Goal: Task Accomplishment & Management: Use online tool/utility

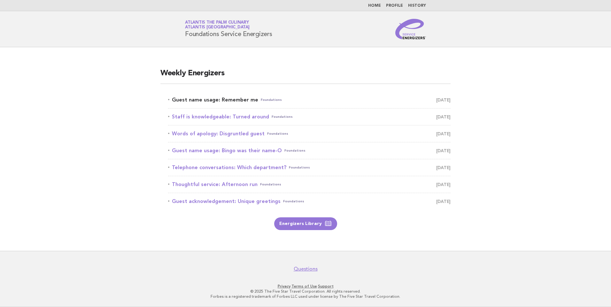
click at [241, 103] on link "Guest name usage: Remember me Foundations [DATE]" at bounding box center [309, 100] width 282 height 9
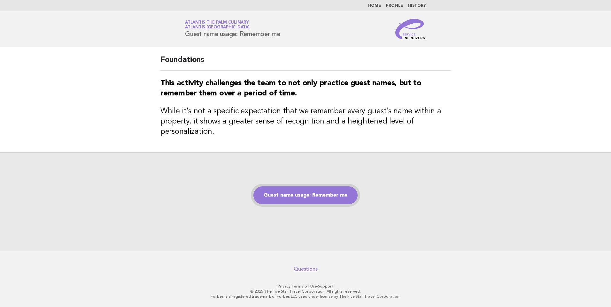
click at [334, 200] on link "Guest name usage: Remember me" at bounding box center [305, 196] width 104 height 18
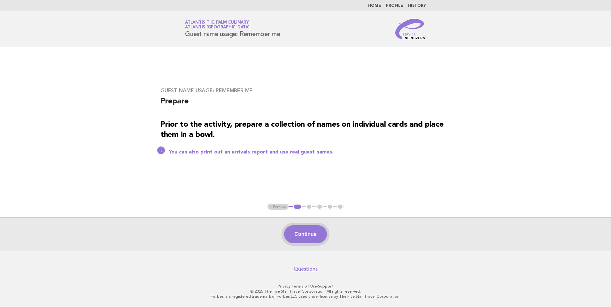
click at [310, 236] on button "Continue" at bounding box center [305, 234] width 42 height 18
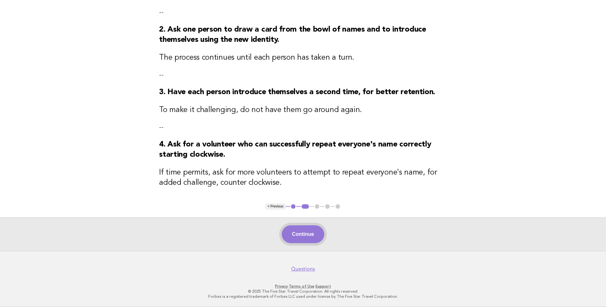
click at [315, 236] on button "Continue" at bounding box center [303, 234] width 42 height 18
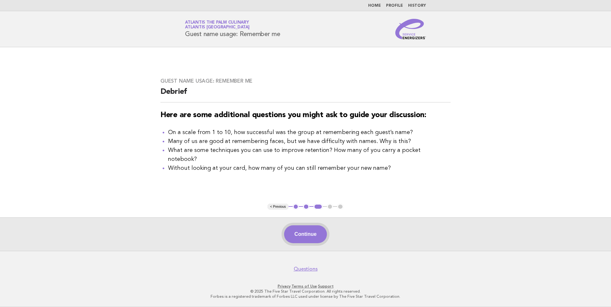
click at [299, 226] on button "Continue" at bounding box center [305, 234] width 42 height 18
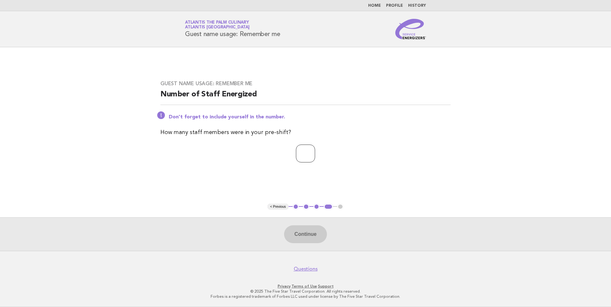
click at [297, 157] on input "number" at bounding box center [305, 154] width 19 height 18
type input "**"
click at [311, 232] on button "Continue" at bounding box center [305, 234] width 42 height 18
